Goal: Transaction & Acquisition: Purchase product/service

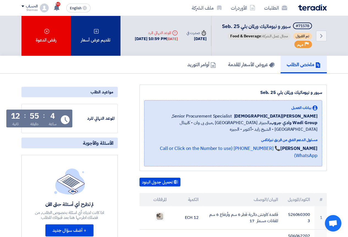
click at [95, 47] on div "تقديم عرض أسعار" at bounding box center [95, 36] width 49 height 40
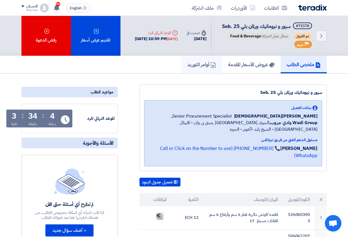
click at [196, 68] on h5 "أوامر التوريد" at bounding box center [201, 64] width 29 height 6
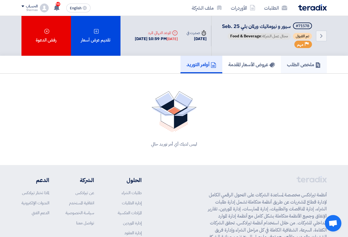
click at [287, 67] on link "ملخص الطلب" at bounding box center [304, 65] width 46 height 18
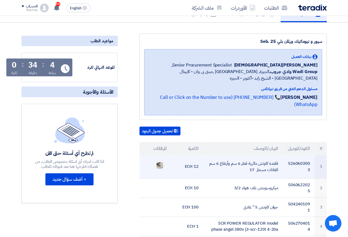
scroll to position [55, 0]
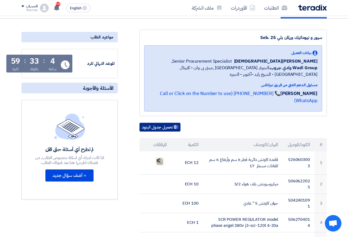
click at [172, 124] on button "تحميل جدول البنود" at bounding box center [159, 127] width 41 height 9
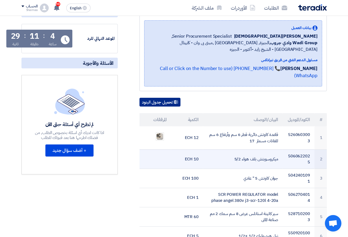
scroll to position [110, 0]
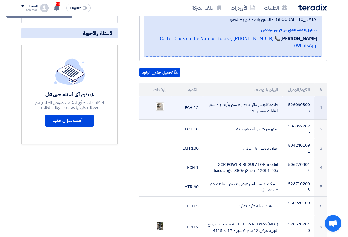
click at [211, 112] on td "قاعدة كاوتش دائرية قطر 6 سم وأرتفاع 6 سم للفانات مسمار 17" at bounding box center [242, 107] width 79 height 23
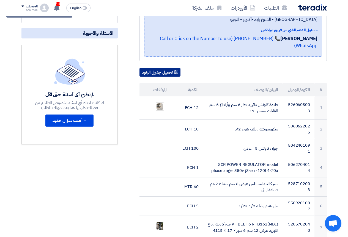
click at [152, 73] on button "تحميل جدول البنود" at bounding box center [159, 72] width 41 height 9
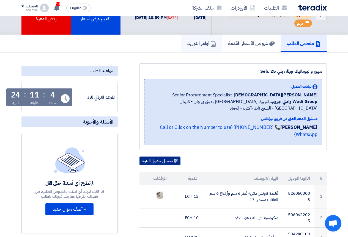
scroll to position [0, 0]
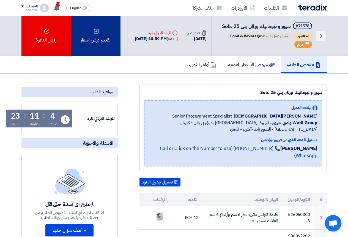
click at [95, 31] on div "تقديم عرض أسعار" at bounding box center [95, 36] width 49 height 40
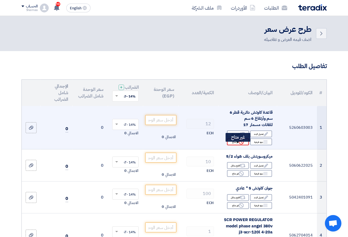
click at [239, 145] on use at bounding box center [241, 142] width 5 height 5
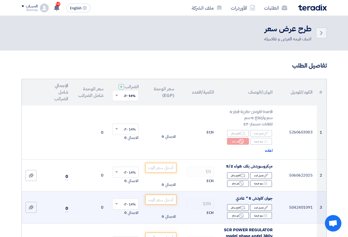
scroll to position [55, 0]
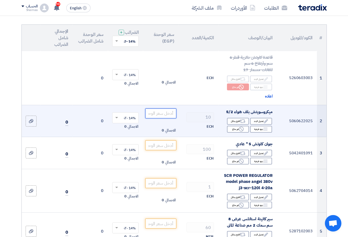
click at [167, 115] on input "number" at bounding box center [160, 114] width 31 height 10
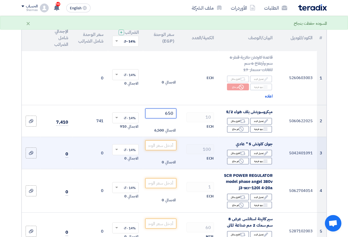
type input "650"
click at [182, 143] on td "100 ECH" at bounding box center [198, 153] width 40 height 32
click at [161, 150] on input "number" at bounding box center [160, 145] width 31 height 10
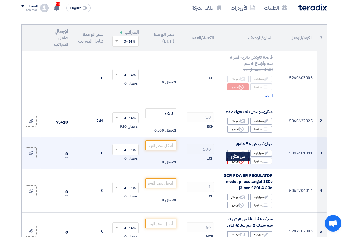
click at [236, 165] on div "Reject غير متاح" at bounding box center [238, 161] width 22 height 7
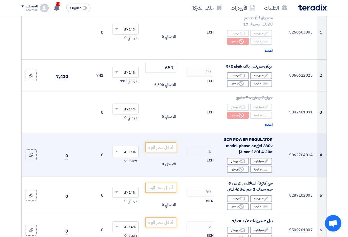
scroll to position [110, 0]
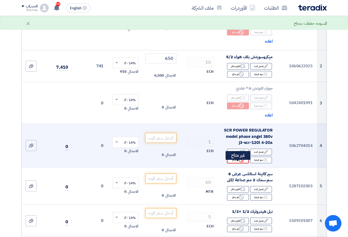
click at [235, 164] on div "Reject غير متاح" at bounding box center [238, 160] width 22 height 7
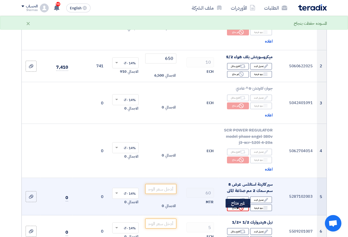
click at [228, 211] on div "Reject غير متاح" at bounding box center [238, 207] width 22 height 7
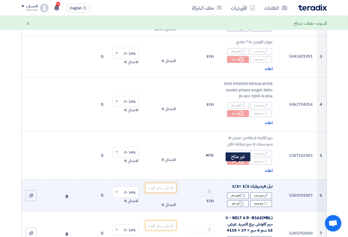
scroll to position [165, 0]
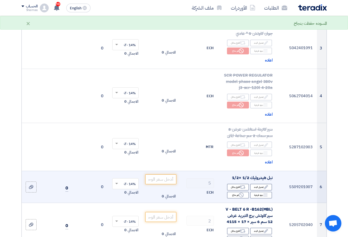
click at [161, 178] on td "الاجمالي 0" at bounding box center [160, 187] width 35 height 32
click at [161, 181] on input "number" at bounding box center [160, 180] width 31 height 10
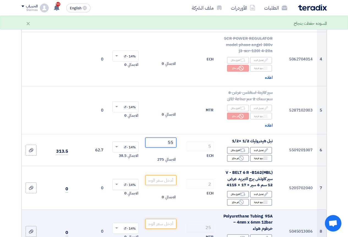
scroll to position [220, 0]
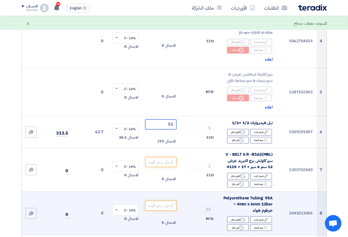
type input "55"
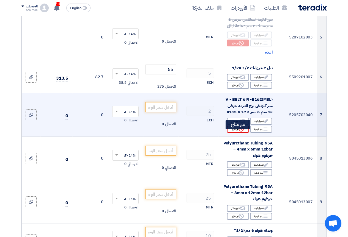
click at [233, 133] on div "Reject غير متاح" at bounding box center [238, 129] width 22 height 7
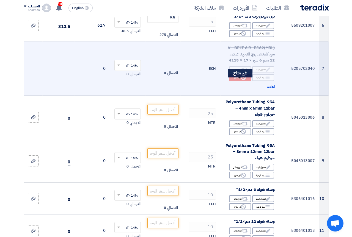
scroll to position [330, 0]
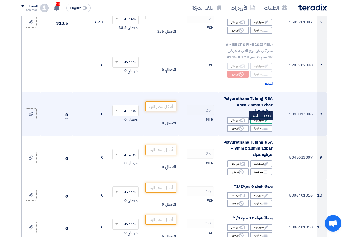
click at [262, 124] on div "Edit تعديل البند" at bounding box center [261, 120] width 22 height 7
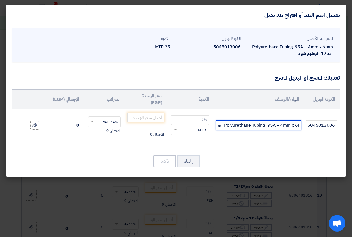
scroll to position [0, -35]
drag, startPoint x: 247, startPoint y: 123, endPoint x: 241, endPoint y: 125, distance: 5.6
click at [241, 125] on input "Polyurethane Tubing 95A – 4mm x 6mm 12bar خرطوم هواء" at bounding box center [258, 125] width 85 height 10
type input "95A – 4mm x 6mm 12bar خرطوم هواء"
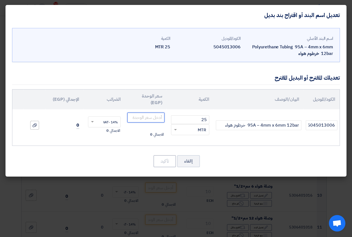
click at [156, 118] on input "number" at bounding box center [145, 118] width 37 height 10
type input "20"
drag, startPoint x: 164, startPoint y: 160, endPoint x: 181, endPoint y: 202, distance: 44.9
click at [164, 161] on button "تأكيد" at bounding box center [164, 161] width 23 height 12
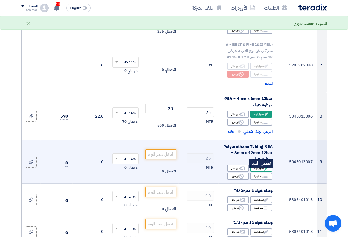
click at [256, 172] on div "Edit تعديل البند" at bounding box center [261, 168] width 22 height 7
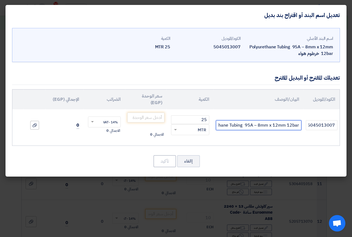
scroll to position [0, -38]
drag, startPoint x: 244, startPoint y: 124, endPoint x: 241, endPoint y: 123, distance: 3.1
click at [241, 123] on input "Polyurethane Tubing 95A – 8mm x 12mm 12bar خرطوم هواء" at bounding box center [258, 125] width 85 height 10
type input "تايواني 95A – 8mm x 12mm 12bar خرطوم هواء"
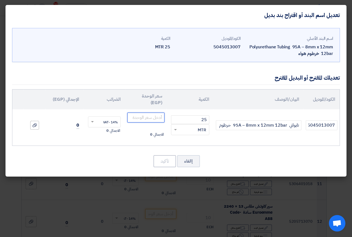
click at [156, 114] on input "number" at bounding box center [145, 118] width 37 height 10
type input "20"
click at [161, 163] on button "تأكيد" at bounding box center [164, 161] width 23 height 12
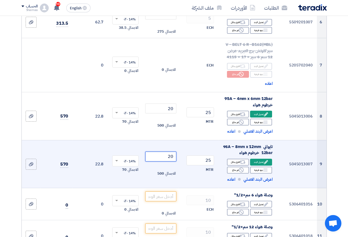
click at [171, 162] on input "20" at bounding box center [160, 157] width 31 height 10
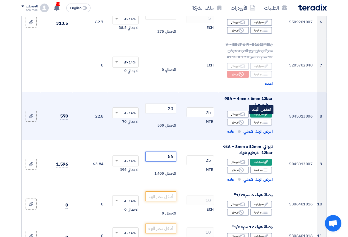
type input "56"
click at [256, 116] on div "Edit تعديل البند" at bounding box center [261, 114] width 22 height 7
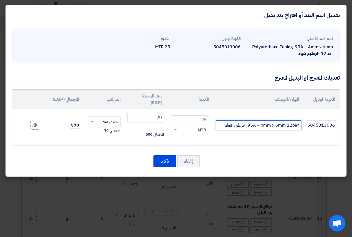
click at [221, 125] on input "95A – 4mm x 6mm 12bar خرطوم هواء" at bounding box center [258, 125] width 85 height 10
type input "95A – 4mm x 6mm 12bar خرطوم هواء تايواني"
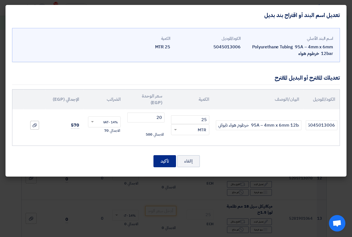
click at [162, 159] on button "تأكيد" at bounding box center [164, 161] width 23 height 12
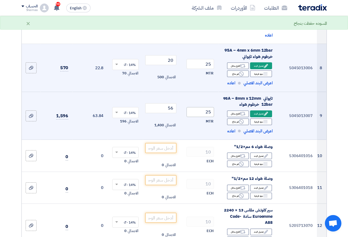
scroll to position [385, 0]
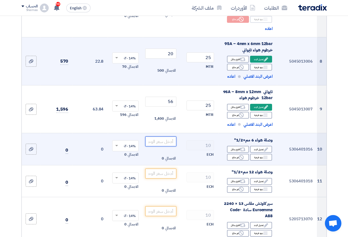
click at [159, 147] on input "number" at bounding box center [160, 142] width 31 height 10
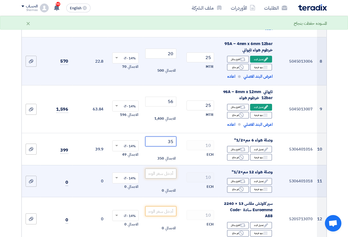
type input "35"
click at [172, 179] on input "number" at bounding box center [160, 174] width 31 height 10
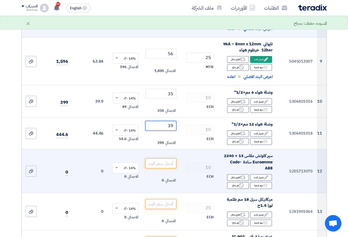
scroll to position [440, 0]
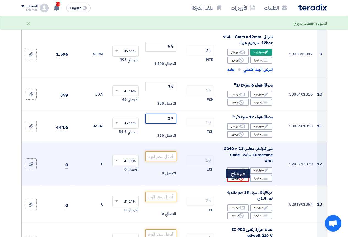
type input "39"
click at [233, 182] on div "Reject غير متاح" at bounding box center [238, 178] width 22 height 7
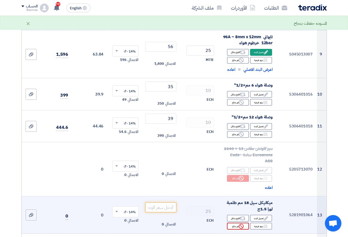
scroll to position [495, 0]
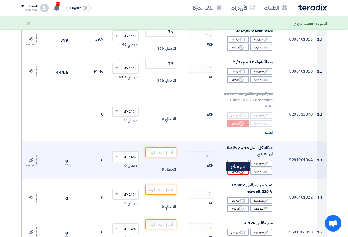
click at [239, 174] on use at bounding box center [241, 171] width 5 height 5
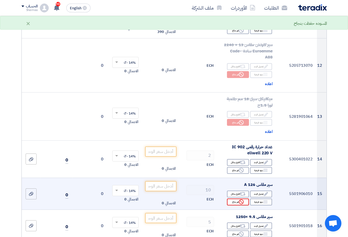
scroll to position [550, 0]
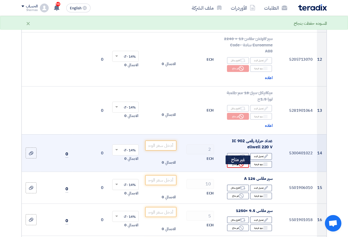
click at [236, 168] on div "Reject غير متاح" at bounding box center [238, 164] width 22 height 7
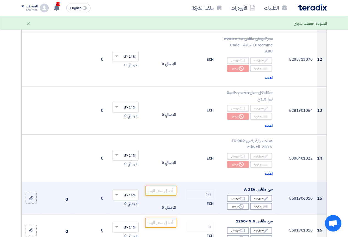
scroll to position [605, 0]
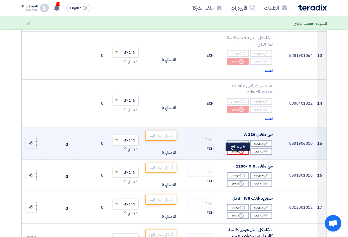
click at [236, 155] on div "Reject غير متاح" at bounding box center [238, 151] width 22 height 7
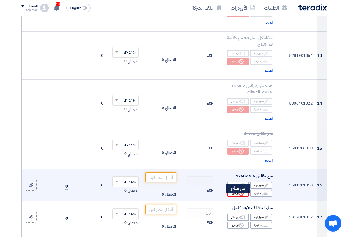
click at [237, 197] on div "Reject غير متاح" at bounding box center [238, 193] width 22 height 7
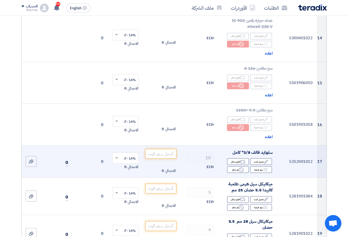
scroll to position [687, 0]
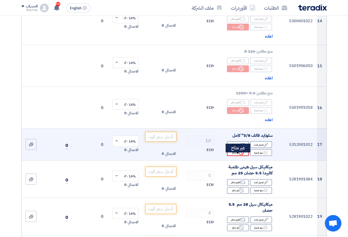
click at [241, 155] on icon "Reject" at bounding box center [241, 152] width 5 height 5
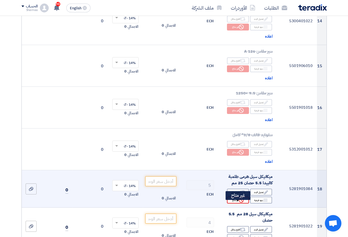
click at [240, 201] on div "Reject غير متاح" at bounding box center [238, 200] width 22 height 7
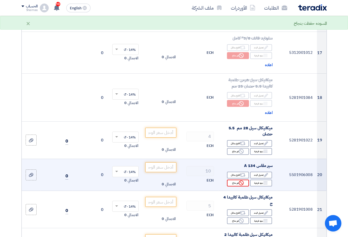
scroll to position [797, 0]
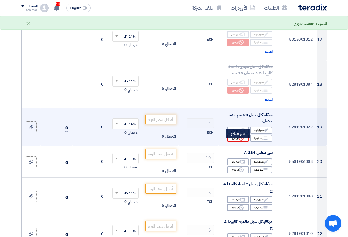
click at [234, 142] on div "Reject غير متاح" at bounding box center [238, 138] width 22 height 7
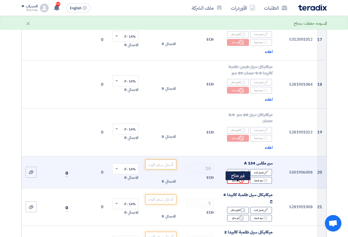
click at [239, 182] on div "Reject غير متاح" at bounding box center [238, 180] width 22 height 7
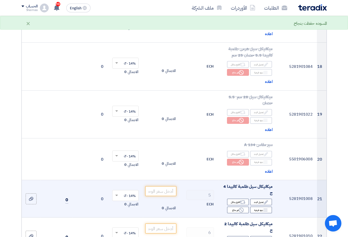
scroll to position [825, 0]
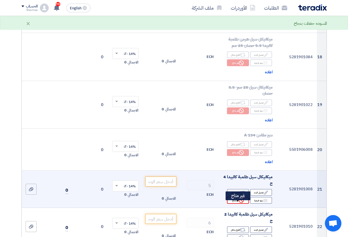
click at [239, 203] on use at bounding box center [241, 200] width 5 height 5
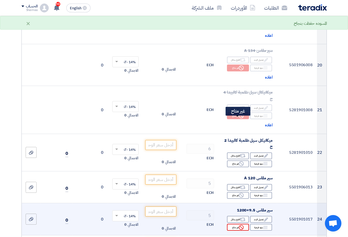
scroll to position [935, 0]
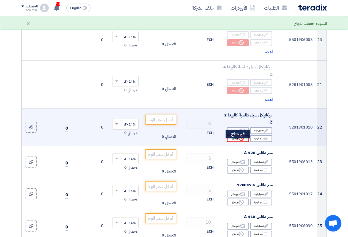
click at [235, 142] on div "Reject غير متاح" at bounding box center [238, 138] width 22 height 7
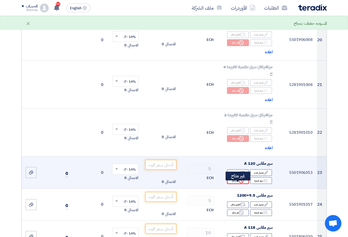
click at [239, 183] on use at bounding box center [241, 180] width 5 height 5
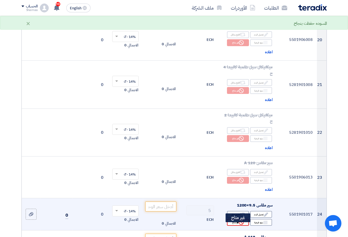
click at [236, 225] on div "Reject غير متاح" at bounding box center [238, 222] width 22 height 7
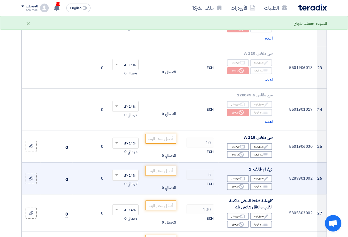
scroll to position [1044, 0]
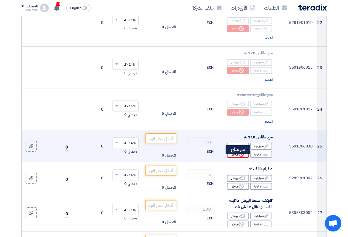
click at [240, 157] on use at bounding box center [241, 154] width 5 height 5
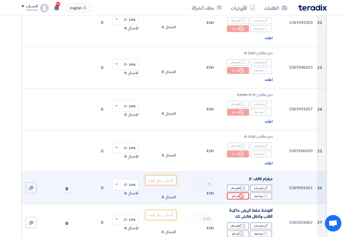
click at [235, 200] on div "Reject غير متاح" at bounding box center [238, 196] width 22 height 7
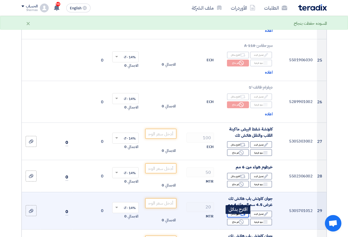
scroll to position [1154, 0]
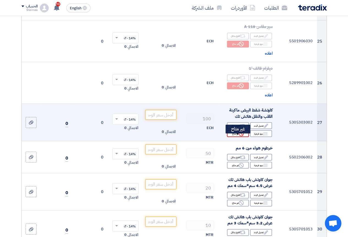
click at [237, 137] on div "Reject غير متاح" at bounding box center [238, 133] width 22 height 7
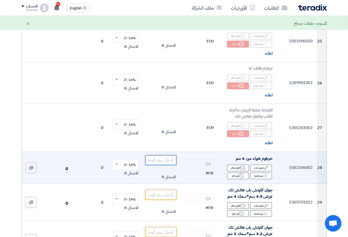
click at [168, 164] on input "number" at bounding box center [160, 160] width 31 height 10
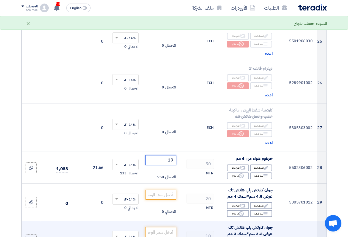
type input "19"
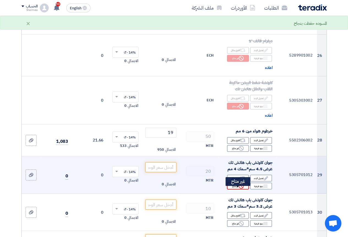
click at [231, 190] on div "Reject غير متاح" at bounding box center [238, 186] width 22 height 7
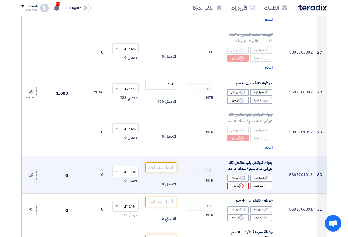
scroll to position [1237, 0]
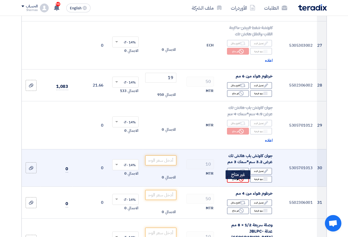
click at [231, 182] on div "Reject غير متاح" at bounding box center [238, 179] width 22 height 7
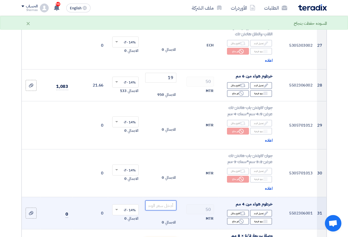
click at [171, 211] on input "number" at bounding box center [160, 206] width 31 height 10
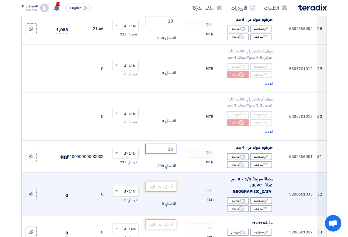
scroll to position [1319, 0]
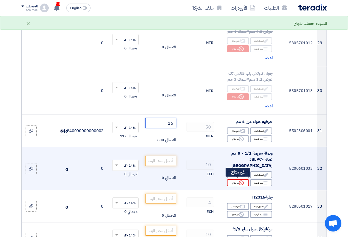
type input "16"
click at [239, 181] on icon "Reject" at bounding box center [241, 183] width 5 height 5
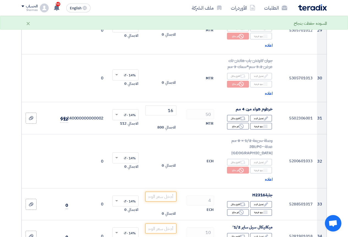
scroll to position [1402, 0]
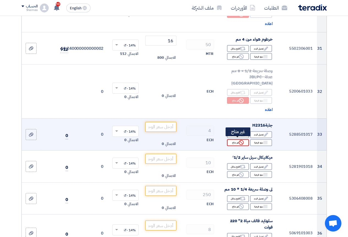
click at [236, 142] on div "Reject غير متاح" at bounding box center [238, 142] width 22 height 7
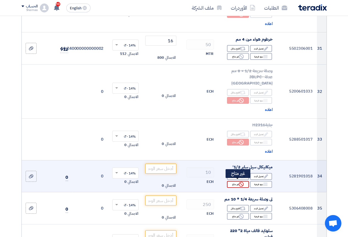
click at [237, 181] on div "Reject غير متاح" at bounding box center [238, 184] width 22 height 7
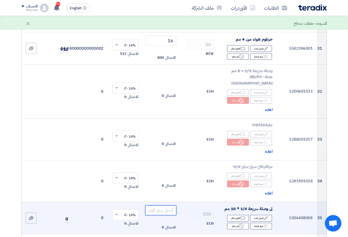
click at [168, 208] on input "number" at bounding box center [160, 211] width 31 height 10
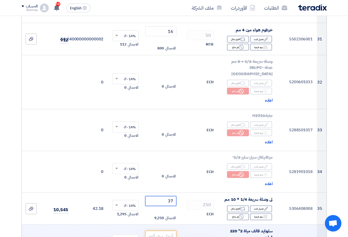
scroll to position [1484, 0]
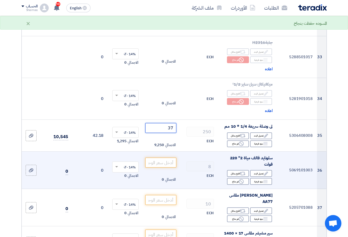
type input "37"
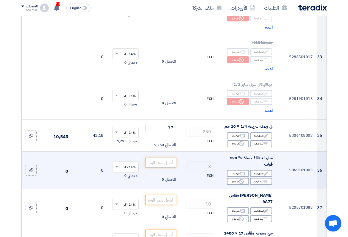
drag, startPoint x: 162, startPoint y: 166, endPoint x: 162, endPoint y: 160, distance: 6.3
click at [162, 166] on td "الاجمالي 0" at bounding box center [160, 170] width 35 height 37
click at [162, 159] on input "number" at bounding box center [160, 163] width 31 height 10
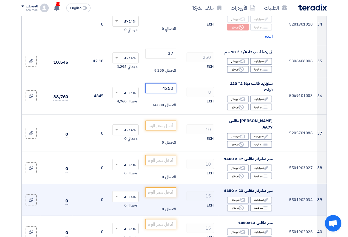
scroll to position [1567, 0]
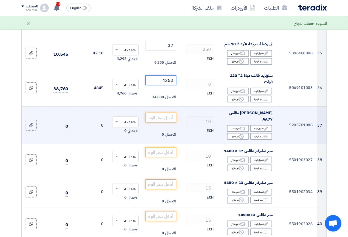
type input "4250"
click at [235, 125] on div "Edit تعديل البند Alternative اقترح بدائل Breakdown بنود فرعية Reject" at bounding box center [248, 133] width 50 height 16
click at [237, 133] on div "Reject غير متاح" at bounding box center [238, 136] width 22 height 7
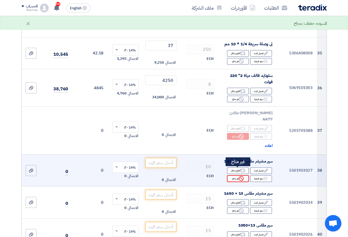
click at [238, 175] on div "Reject غير متاح" at bounding box center [238, 178] width 22 height 7
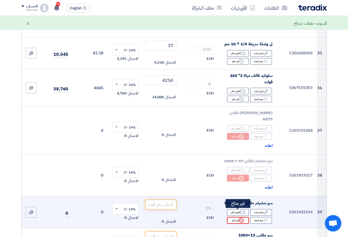
click at [241, 218] on icon "Reject" at bounding box center [241, 220] width 5 height 5
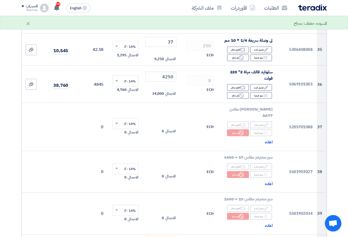
scroll to position [1649, 0]
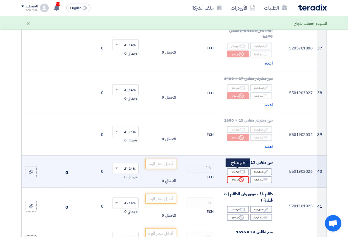
click at [234, 176] on div "Reject غير متاح" at bounding box center [238, 179] width 22 height 7
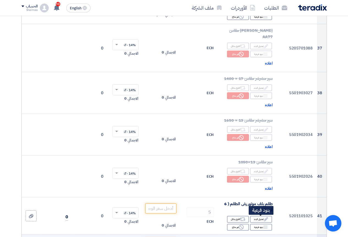
scroll to position [1759, 0]
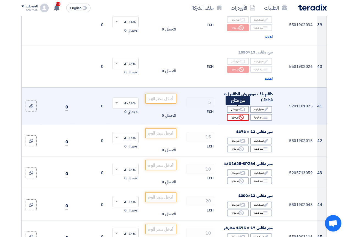
click at [239, 115] on icon "Reject" at bounding box center [241, 117] width 5 height 5
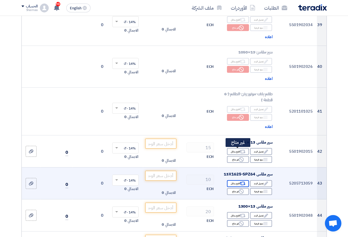
drag, startPoint x: 235, startPoint y: 153, endPoint x: 238, endPoint y: 187, distance: 34.5
click at [235, 156] on div "Reject غير متاح" at bounding box center [238, 159] width 22 height 7
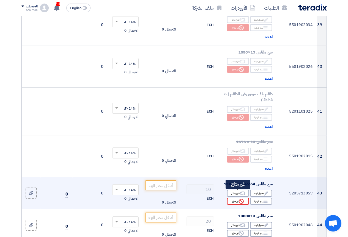
click at [238, 198] on div "Reject غير متاح" at bounding box center [238, 201] width 22 height 7
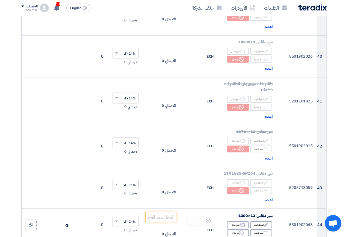
scroll to position [1869, 0]
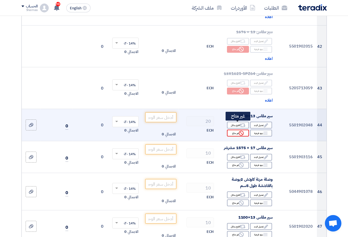
click at [242, 131] on use at bounding box center [241, 133] width 5 height 5
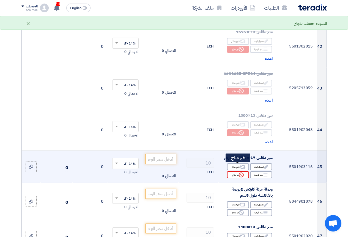
click at [234, 172] on div "Reject غير متاح" at bounding box center [238, 175] width 22 height 7
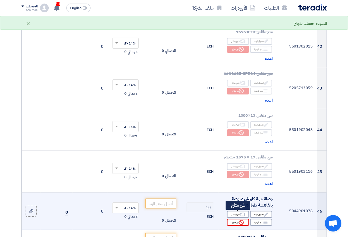
click at [237, 219] on div "Reject غير متاح" at bounding box center [238, 222] width 22 height 7
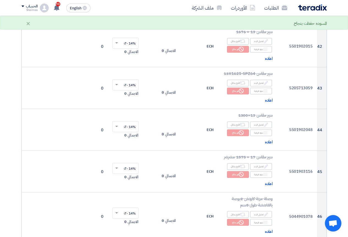
scroll to position [1979, 0]
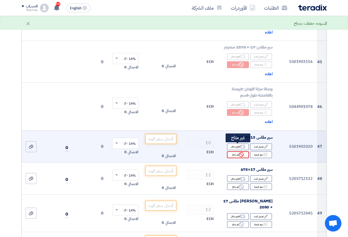
click at [232, 151] on div "Reject غير متاح" at bounding box center [238, 154] width 22 height 7
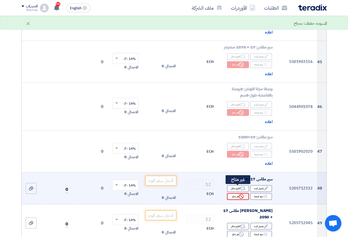
click at [234, 193] on div "Reject غير متاح" at bounding box center [238, 196] width 22 height 7
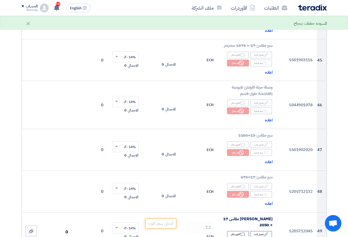
scroll to position [2061, 0]
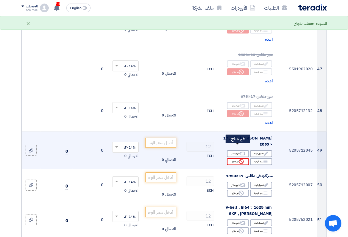
click at [236, 158] on div "Reject غير متاح" at bounding box center [238, 161] width 22 height 7
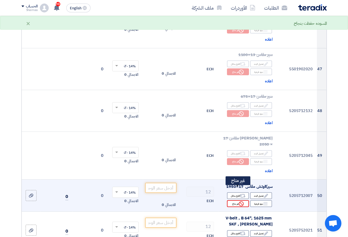
click at [236, 200] on div "Reject غير متاح" at bounding box center [238, 203] width 22 height 7
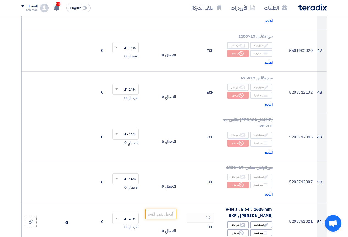
scroll to position [2199, 0]
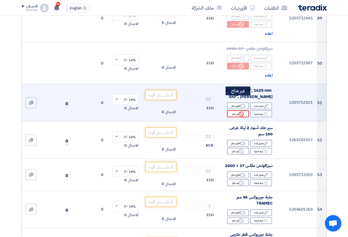
click at [242, 112] on icon "Reject" at bounding box center [241, 114] width 5 height 5
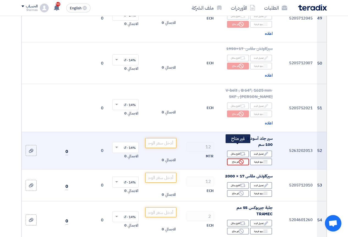
click at [242, 159] on icon "Reject" at bounding box center [241, 161] width 5 height 5
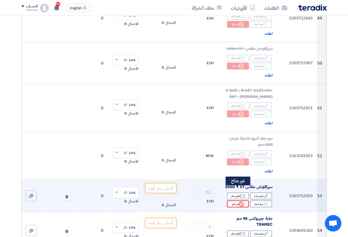
click at [236, 201] on div "Reject غير متاح" at bounding box center [238, 204] width 22 height 7
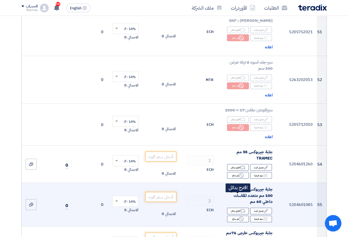
scroll to position [2281, 0]
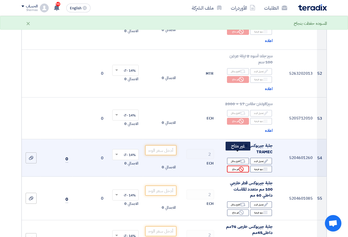
click at [228, 166] on div "Reject غير متاح" at bounding box center [238, 169] width 22 height 7
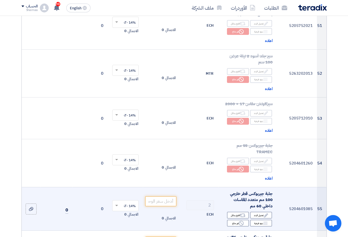
drag, startPoint x: 231, startPoint y: 212, endPoint x: 231, endPoint y: 205, distance: 6.6
click at [231, 211] on div "Edit تعديل البند Alternative اقترح بدائل Breakdown بنود فرعية Reject" at bounding box center [248, 219] width 50 height 16
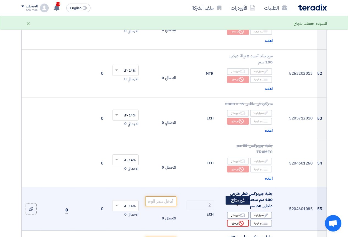
click at [231, 220] on div "Reject غير متاح" at bounding box center [238, 223] width 22 height 7
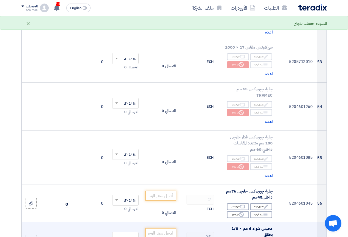
scroll to position [2419, 0]
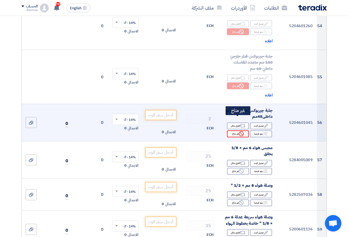
click at [234, 131] on div "Reject غير متاح" at bounding box center [238, 134] width 22 height 7
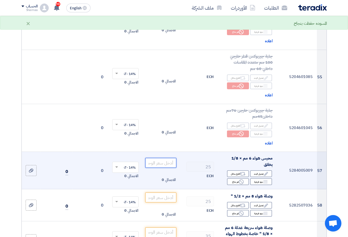
click at [146, 158] on input "number" at bounding box center [160, 163] width 31 height 10
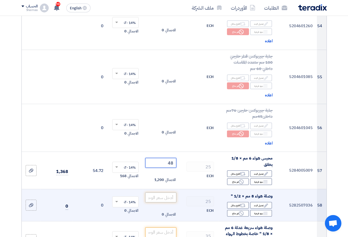
type input "48"
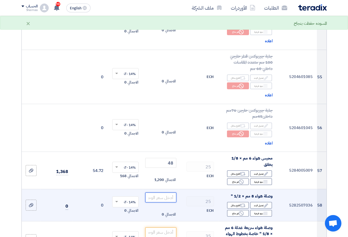
click at [167, 193] on input "number" at bounding box center [160, 198] width 31 height 10
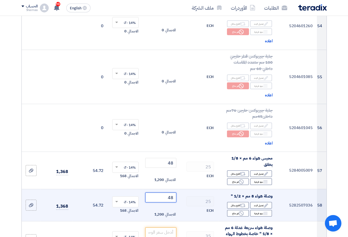
type input "48"
click at [189, 208] on div "ECH" at bounding box center [198, 211] width 31 height 7
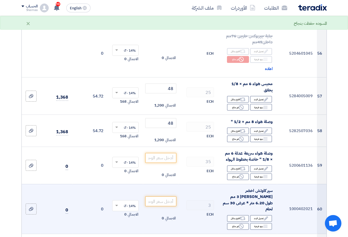
scroll to position [2501, 0]
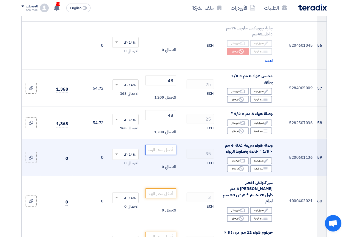
click at [164, 145] on input "number" at bounding box center [160, 150] width 31 height 10
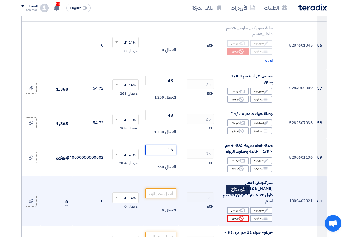
type input "16"
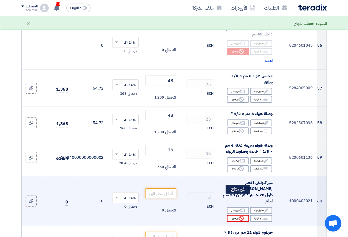
click at [231, 215] on div "Reject غير متاح" at bounding box center [238, 218] width 22 height 7
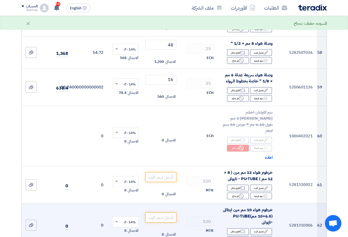
scroll to position [2584, 0]
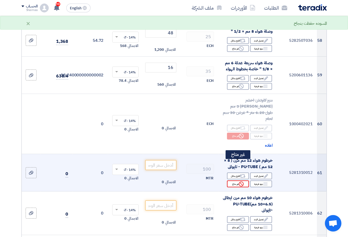
click at [233, 181] on div "Reject غير متاح" at bounding box center [238, 184] width 22 height 7
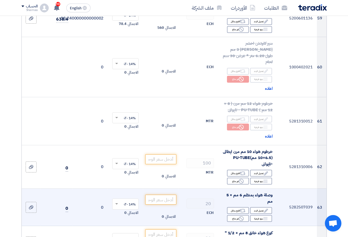
scroll to position [2666, 0]
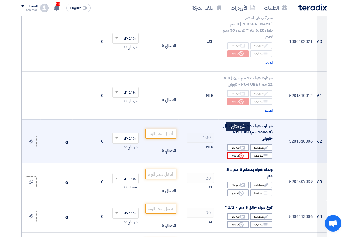
click at [233, 152] on div "Reject غير متاح" at bounding box center [238, 155] width 22 height 7
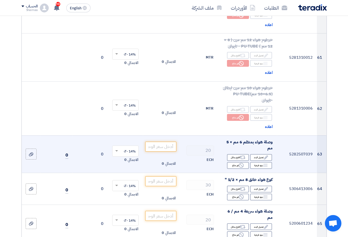
scroll to position [2721, 0]
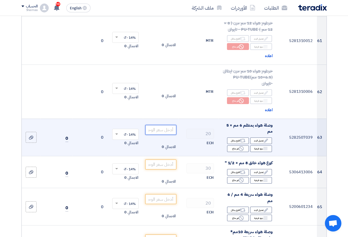
click at [161, 125] on input "number" at bounding box center [160, 130] width 31 height 10
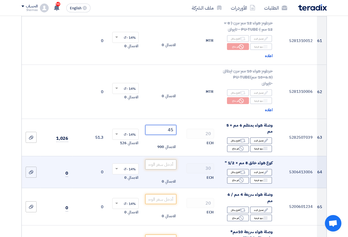
type input "45"
click at [162, 160] on input "number" at bounding box center [160, 165] width 31 height 10
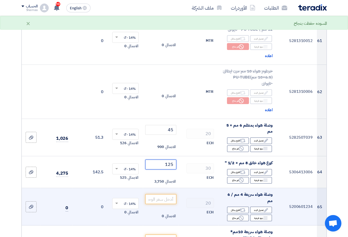
scroll to position [2776, 0]
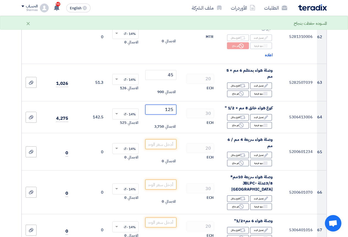
type input "125"
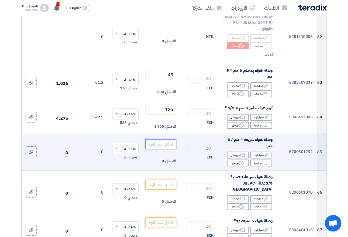
click at [155, 139] on input "number" at bounding box center [160, 144] width 31 height 10
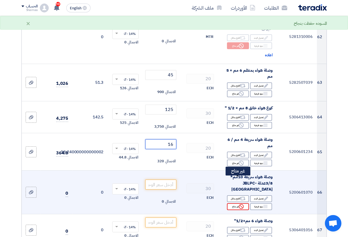
type input "16"
click at [232, 203] on div "Reject غير متاح" at bounding box center [238, 206] width 22 height 7
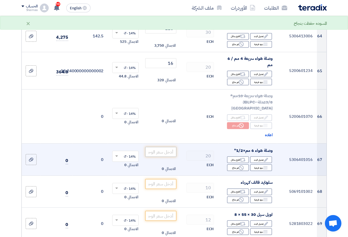
scroll to position [2859, 0]
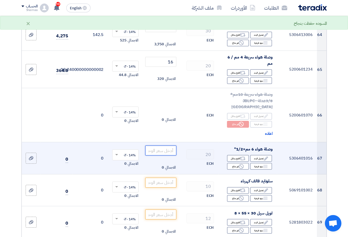
click at [160, 146] on input "number" at bounding box center [160, 151] width 31 height 10
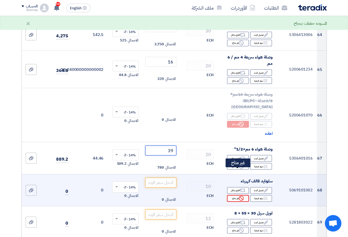
type input "39"
click at [239, 196] on icon "Reject" at bounding box center [241, 198] width 5 height 5
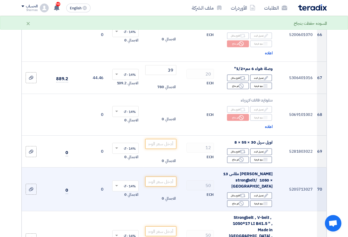
scroll to position [2941, 0]
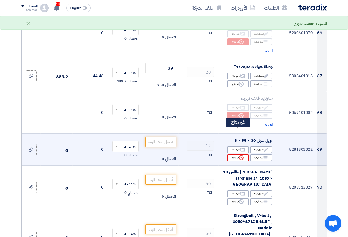
click at [234, 154] on div "Reject غير متاح" at bounding box center [238, 157] width 22 height 7
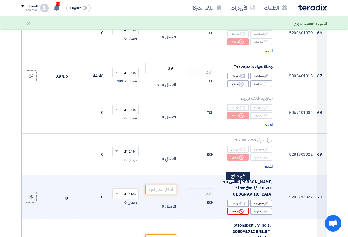
click at [228, 208] on div "Reject غير متاح" at bounding box center [238, 211] width 22 height 7
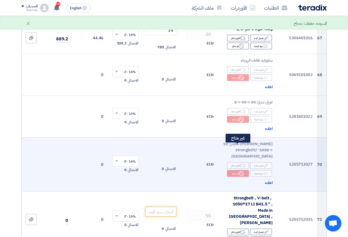
scroll to position [2996, 0]
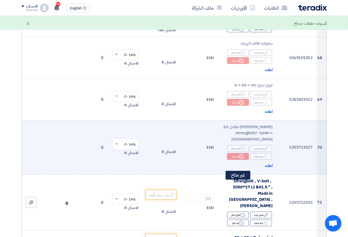
click at [228, 220] on div "Reject غير متاح" at bounding box center [238, 223] width 22 height 7
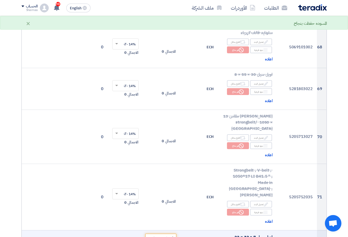
scroll to position [3078, 0]
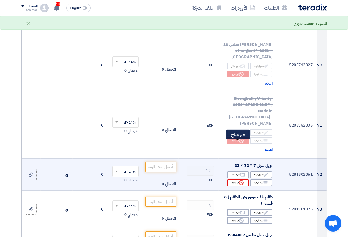
click at [231, 179] on div "Reject غير متاح" at bounding box center [238, 182] width 22 height 7
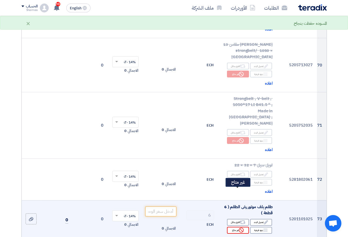
click at [237, 227] on div "Reject غير متاح" at bounding box center [238, 230] width 22 height 7
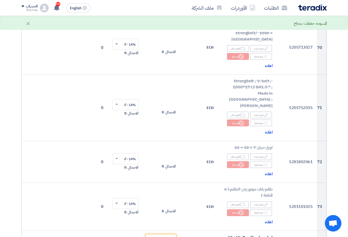
scroll to position [3161, 0]
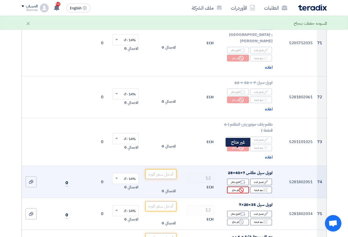
click at [244, 187] on div "Reject غير متاح" at bounding box center [238, 190] width 22 height 7
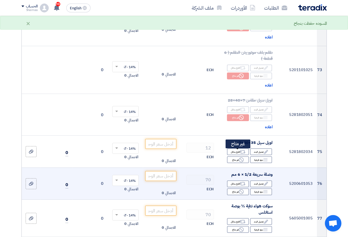
scroll to position [3243, 0]
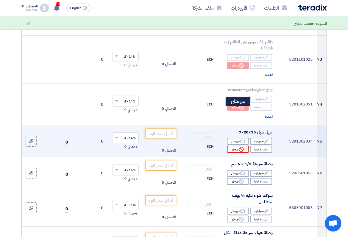
click at [241, 146] on div "Reject غير متاح" at bounding box center [238, 149] width 22 height 7
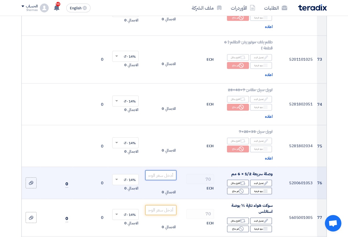
drag, startPoint x: 160, startPoint y: 136, endPoint x: 156, endPoint y: 132, distance: 4.7
click at [159, 170] on input "number" at bounding box center [160, 175] width 31 height 10
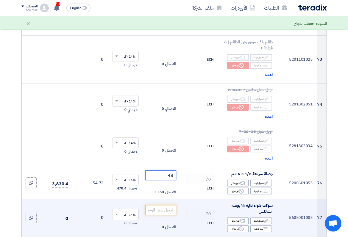
type input "48"
click at [166, 199] on td "الاجمالي 0" at bounding box center [160, 217] width 35 height 37
click at [168, 205] on input "number" at bounding box center [160, 210] width 31 height 10
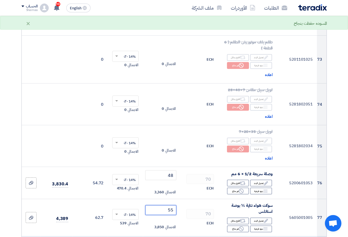
type input "55"
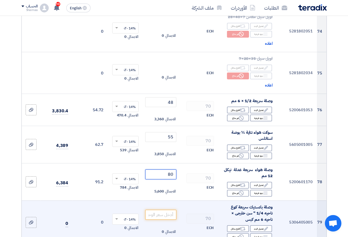
scroll to position [3326, 0]
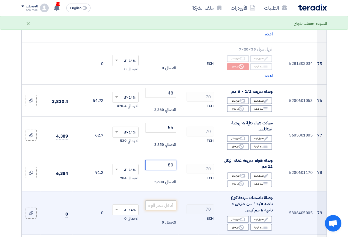
type input "80"
click at [154, 201] on input "number" at bounding box center [160, 206] width 31 height 10
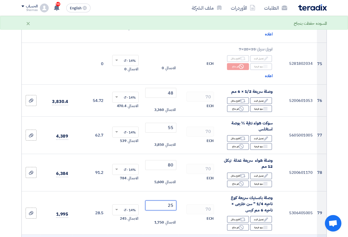
type input "25"
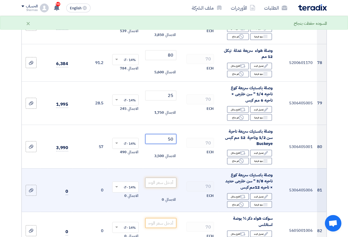
type input "50"
click at [158, 178] on input "number" at bounding box center [160, 183] width 31 height 10
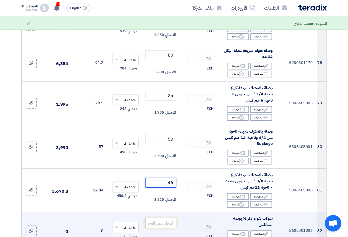
type input "46"
click at [161, 218] on input "number" at bounding box center [160, 223] width 31 height 10
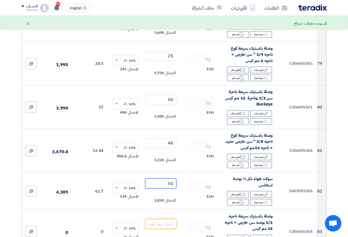
scroll to position [3518, 0]
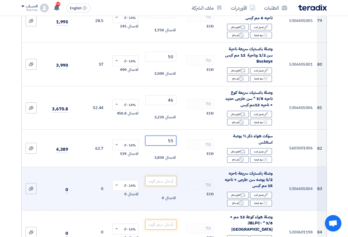
type input "55"
click at [170, 176] on input "number" at bounding box center [160, 181] width 31 height 10
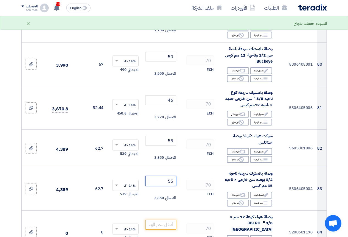
type input "55"
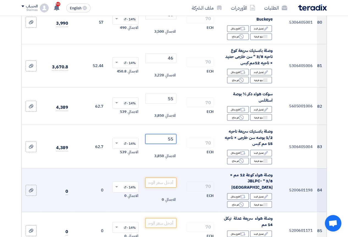
scroll to position [3573, 0]
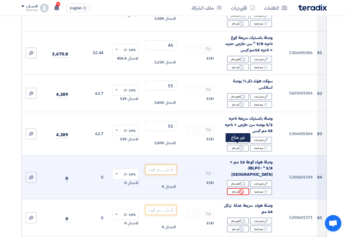
click at [237, 188] on div "Reject غير متاح" at bounding box center [238, 191] width 22 height 7
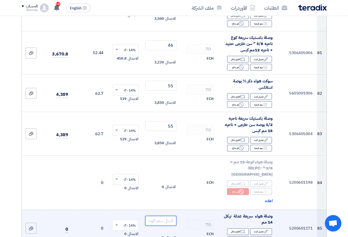
click at [161, 216] on input "number" at bounding box center [160, 221] width 31 height 10
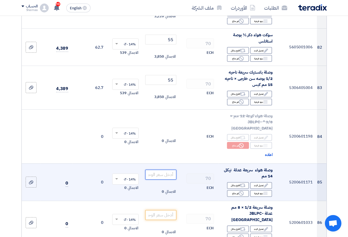
scroll to position [3628, 0]
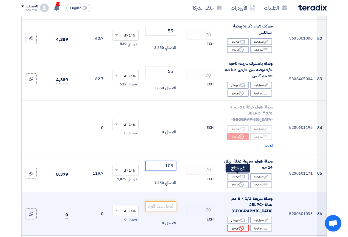
type input "105"
click at [242, 226] on icon "Reject" at bounding box center [241, 228] width 5 height 5
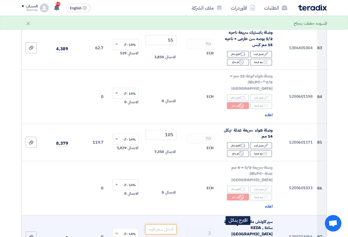
scroll to position [3711, 0]
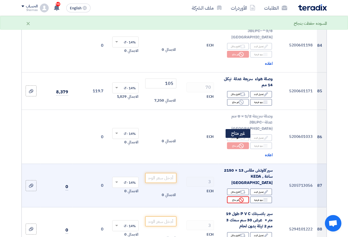
click at [235, 197] on div "Reject غير متاح" at bounding box center [238, 200] width 22 height 7
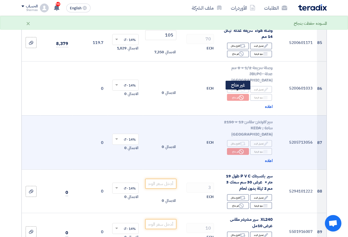
scroll to position [3766, 0]
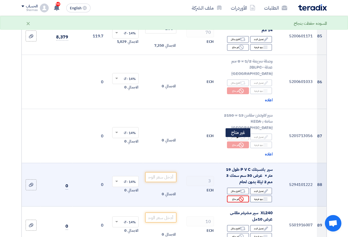
click at [233, 196] on div "Reject غير متاح" at bounding box center [238, 199] width 22 height 7
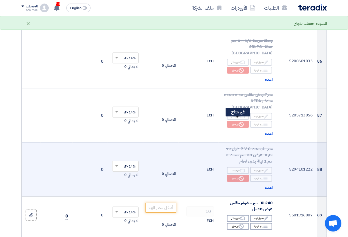
scroll to position [3821, 0]
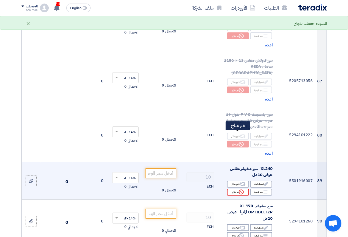
click at [230, 189] on div "Reject غير متاح" at bounding box center [238, 192] width 22 height 7
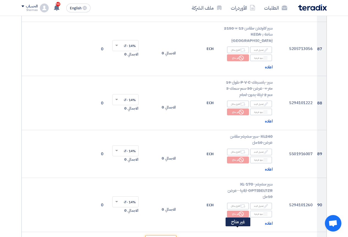
scroll to position [3903, 0]
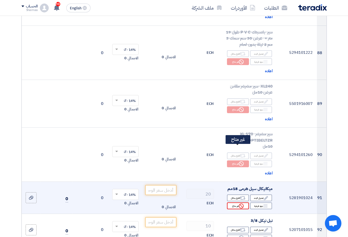
click at [237, 203] on div "Reject غير متاح" at bounding box center [238, 206] width 22 height 7
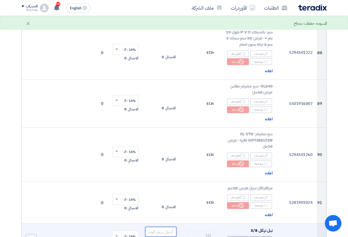
click at [168, 227] on input "number" at bounding box center [160, 232] width 31 height 10
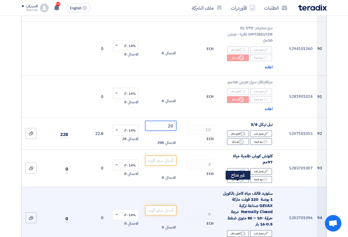
scroll to position [4013, 0]
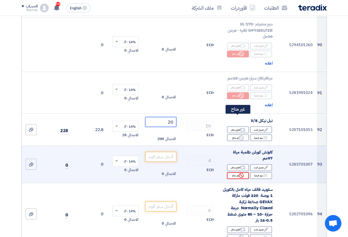
type input "20"
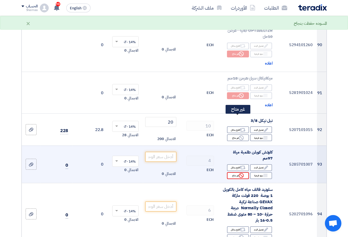
click at [231, 172] on div "Reject غير متاح" at bounding box center [238, 175] width 22 height 7
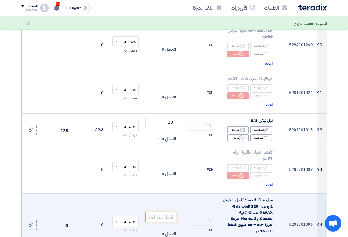
scroll to position [4068, 0]
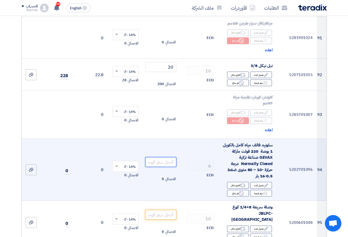
click at [172, 157] on input "number" at bounding box center [160, 162] width 31 height 10
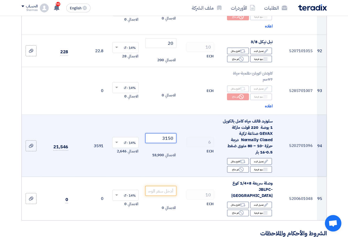
scroll to position [4095, 0]
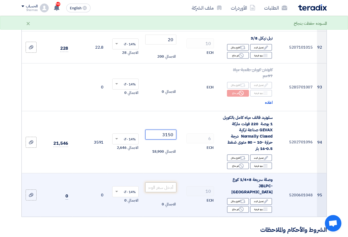
type input "3150"
click at [159, 183] on input "number" at bounding box center [160, 188] width 31 height 10
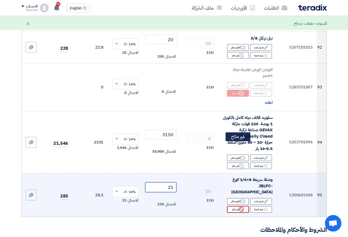
type input "25"
click at [238, 206] on div "Reject غير متاح" at bounding box center [238, 209] width 22 height 7
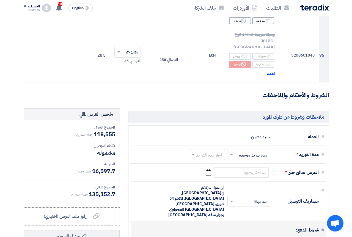
scroll to position [4260, 0]
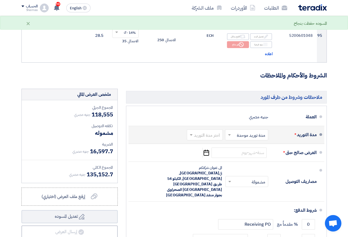
click at [240, 131] on input "text" at bounding box center [245, 135] width 40 height 8
click at [245, 152] on div "مدة توريد موحدة" at bounding box center [247, 157] width 43 height 10
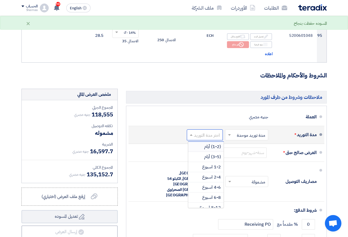
click at [200, 131] on input "text" at bounding box center [203, 135] width 33 height 8
click at [205, 154] on span "(3-5) أيام" at bounding box center [212, 157] width 17 height 7
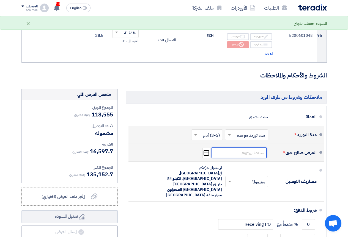
click at [234, 148] on input at bounding box center [238, 153] width 55 height 10
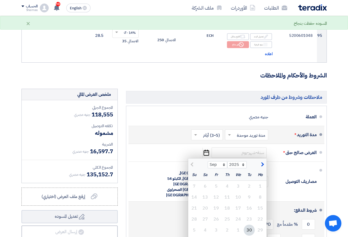
click at [205, 225] on div "4" at bounding box center [205, 230] width 11 height 11
type input "[DATE]"
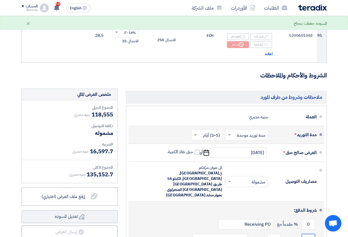
drag, startPoint x: 309, startPoint y: 159, endPoint x: 303, endPoint y: 159, distance: 6.6
click at [303, 234] on input "0" at bounding box center [308, 239] width 13 height 10
type input "100"
drag, startPoint x: 269, startPoint y: 159, endPoint x: 279, endPoint y: 162, distance: 10.3
click at [279, 234] on input "0" at bounding box center [273, 239] width 13 height 10
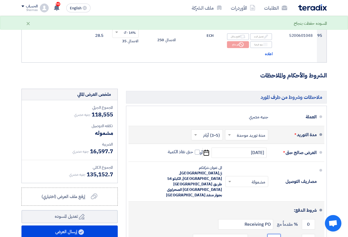
type input "30"
click at [146, 204] on div "شروط الدفع:" at bounding box center [226, 210] width 179 height 13
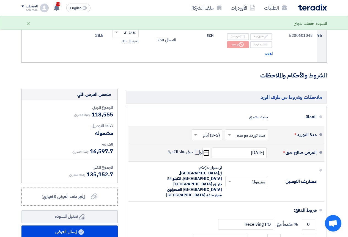
click at [196, 150] on span at bounding box center [197, 152] width 5 height 5
click at [193, 149] on input "حتى نفاذ الكمية" at bounding box center [180, 154] width 26 height 10
checkbox input "true"
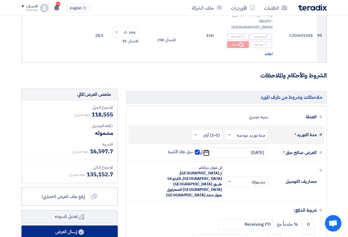
click at [51, 226] on button "إرسال العرض" at bounding box center [69, 232] width 96 height 13
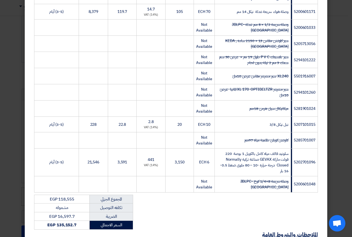
scroll to position [1529, 0]
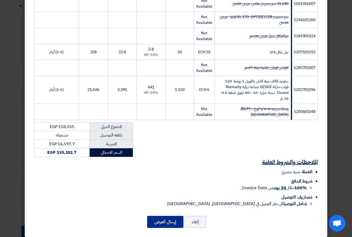
click at [163, 218] on button "إرسال العرض" at bounding box center [165, 222] width 36 height 12
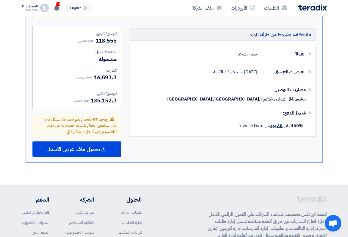
scroll to position [2777, 0]
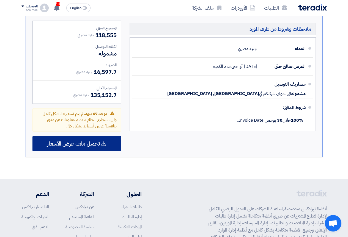
click at [87, 136] on div "تحميل ملف عرض الأسعار" at bounding box center [76, 143] width 89 height 15
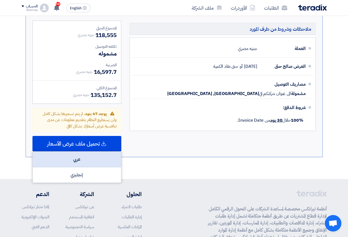
click at [86, 152] on div "عربي" at bounding box center [77, 160] width 88 height 16
